Goal: Transaction & Acquisition: Subscribe to service/newsletter

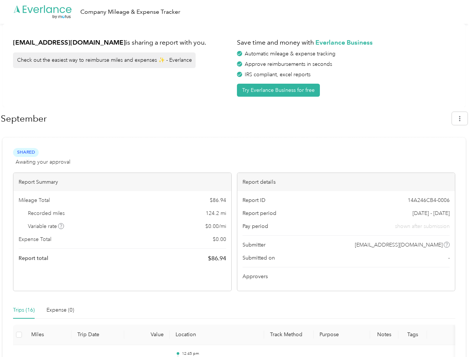
click at [237, 178] on div "Report details" at bounding box center [346, 182] width 218 height 18
click at [236, 12] on div ".cls-1 { fill: #00adee; } .cls-2 { fill: #fff; } .cls-3 { fill: #707372; } .cls…" at bounding box center [234, 12] width 468 height 24
click at [280, 90] on button "Try Everlance Business for free" at bounding box center [278, 90] width 83 height 13
